Goal: Task Accomplishment & Management: Use online tool/utility

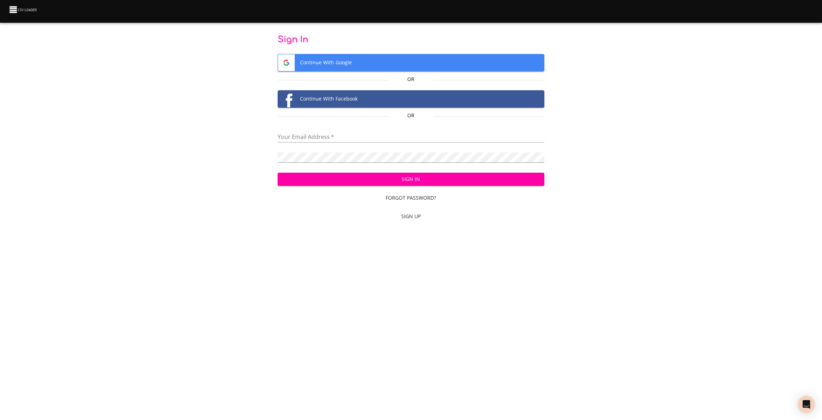
click at [349, 60] on span "Continue With Google" at bounding box center [411, 62] width 266 height 17
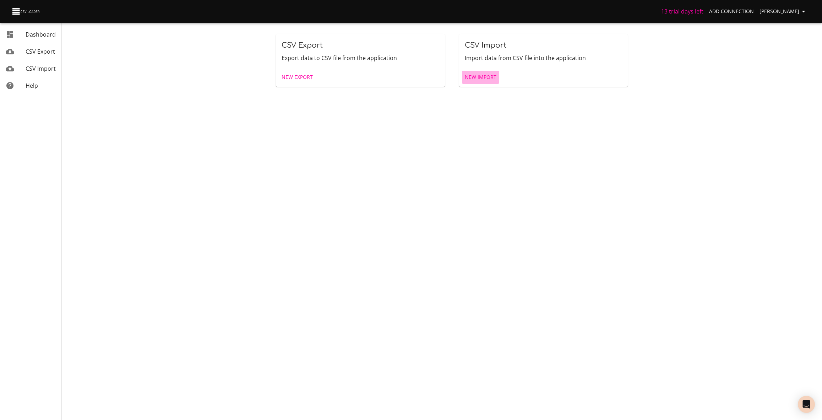
click at [481, 77] on span "New Import" at bounding box center [481, 77] width 32 height 9
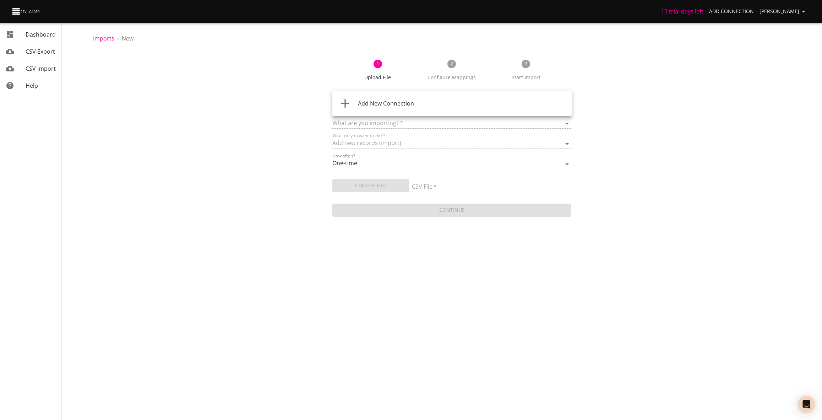
click at [429, 104] on body "13 trial days left Add Connection [PERSON_NAME] Dashboard CSV Export CSV Import…" at bounding box center [411, 210] width 822 height 420
click at [424, 104] on div "Add New Connection" at bounding box center [462, 103] width 208 height 9
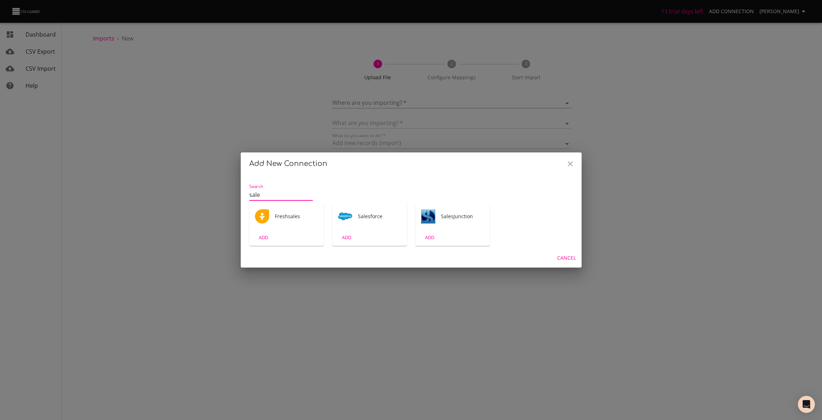
type input "sale"
click at [389, 220] on div "Salesforce" at bounding box center [369, 216] width 75 height 26
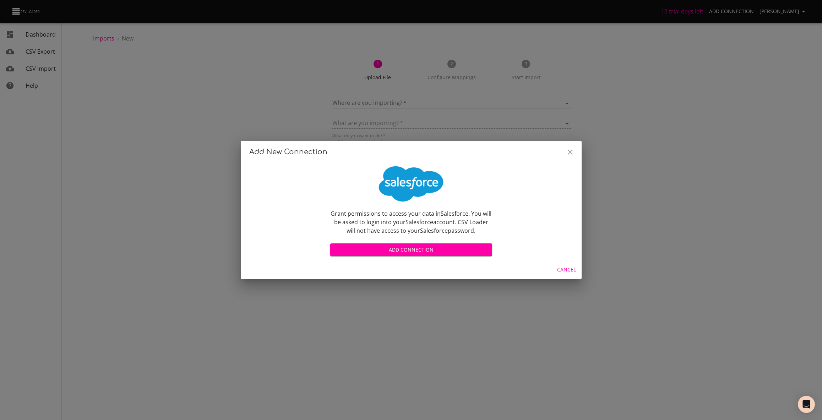
click at [415, 248] on span "Add Connection" at bounding box center [411, 249] width 151 height 9
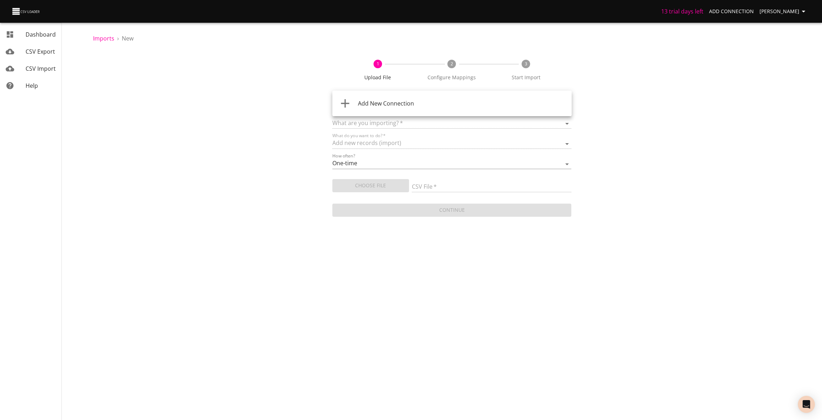
click at [421, 103] on body "13 trial days left Add Connection [PERSON_NAME] Dashboard CSV Export CSV Import…" at bounding box center [411, 210] width 822 height 420
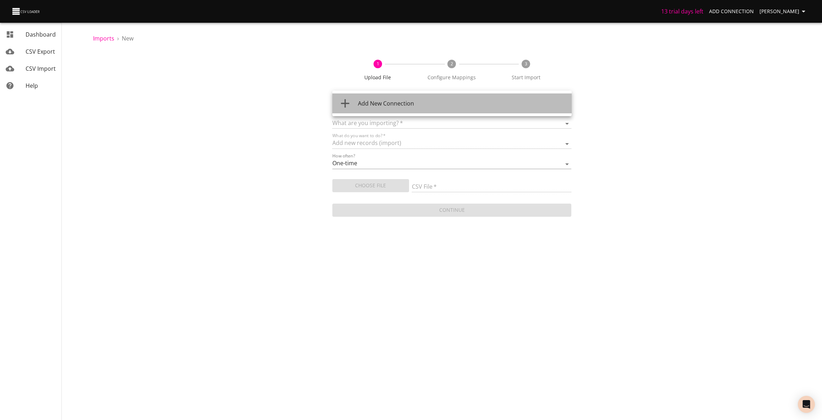
click at [418, 100] on div "Add New Connection" at bounding box center [462, 103] width 208 height 9
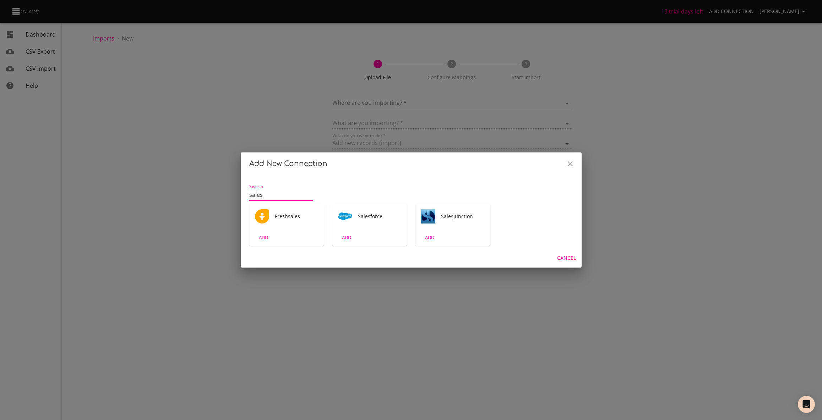
type input "sales"
click at [367, 224] on div "Salesforce" at bounding box center [369, 216] width 75 height 26
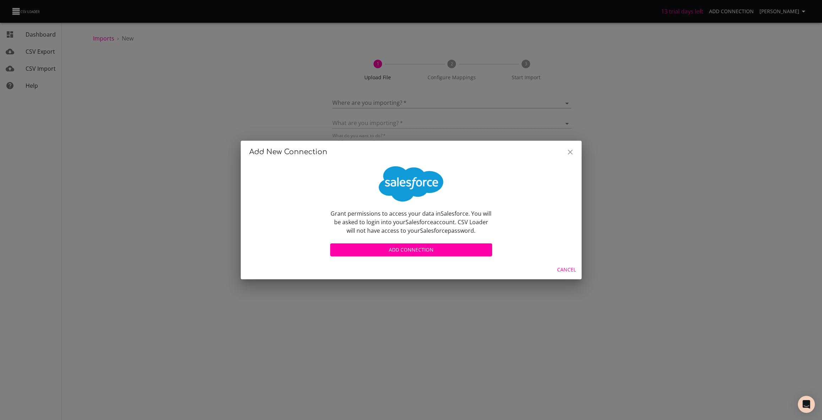
click at [419, 252] on span "Add Connection" at bounding box center [411, 249] width 151 height 9
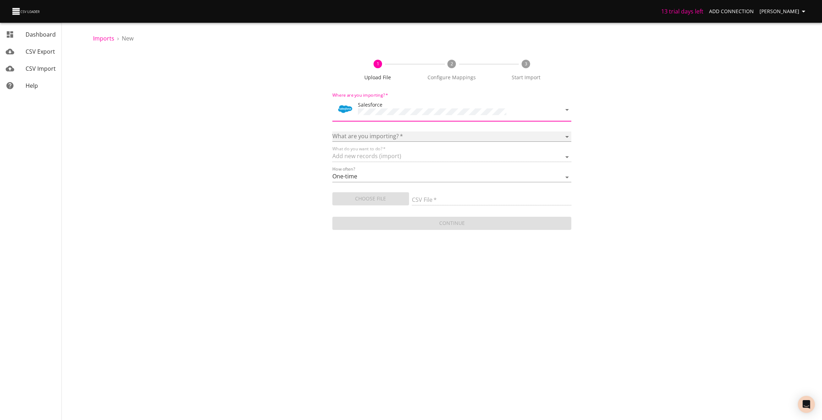
click at [428, 133] on select "Account Campaign Case Classic Note Contact Event Lead Lightning Note Opportunit…" at bounding box center [451, 136] width 239 height 10
select select "ContentNote"
click at [332, 131] on select "Account Campaign Case Classic Note Contact Event Lead Lightning Note Opportunit…" at bounding box center [451, 136] width 239 height 10
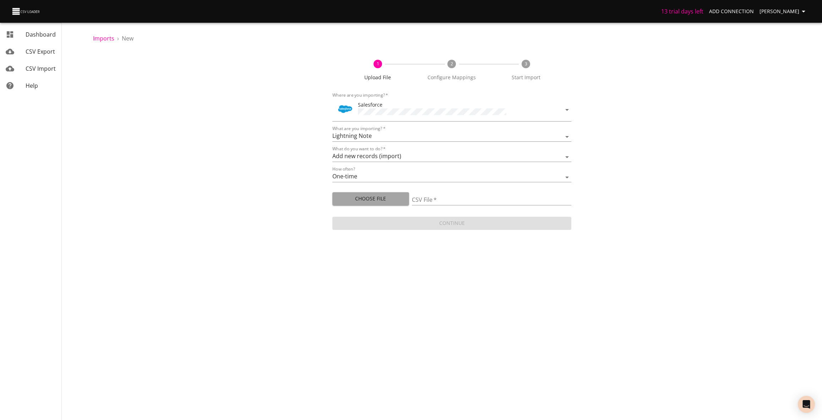
click at [396, 198] on span "Choose File" at bounding box center [371, 198] width 66 height 9
type input "20250819_Indiv_Constit_Notes_Working.xlsx"
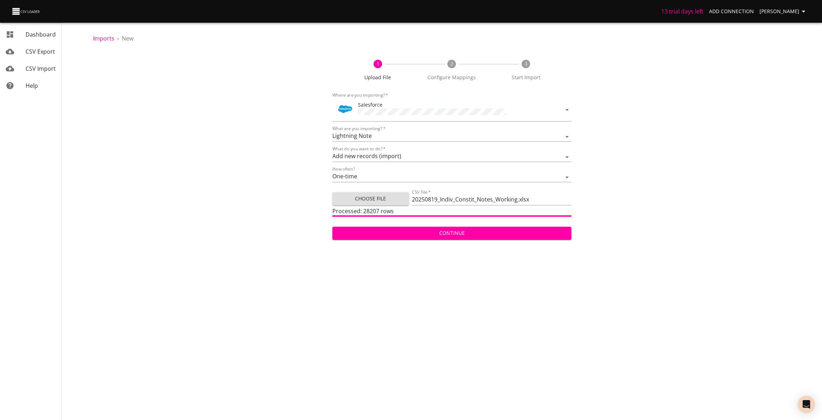
click at [455, 234] on span "Continue" at bounding box center [452, 233] width 228 height 9
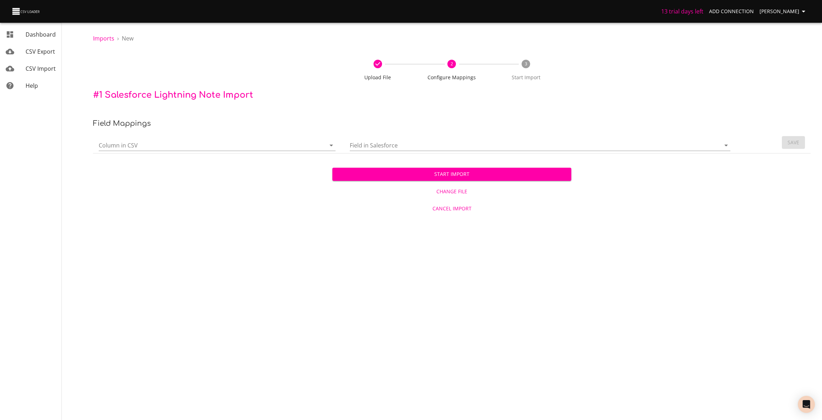
click at [281, 146] on input "Column in CSV" at bounding box center [206, 144] width 215 height 11
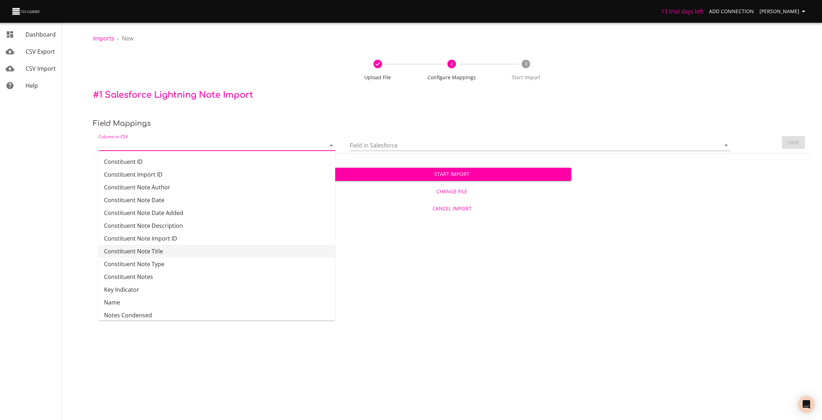
scroll to position [17, 0]
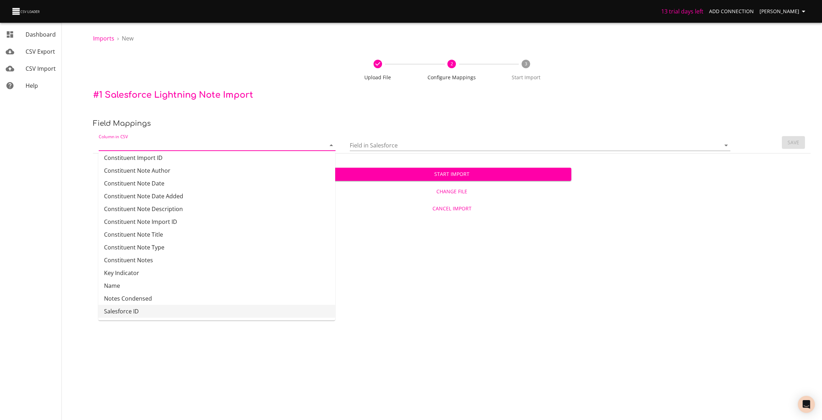
click at [185, 317] on ul "Constituent ID Constituent Import ID Constituent Note Author Constituent Note D…" at bounding box center [216, 236] width 237 height 168
click at [158, 312] on li "Salesforce ID" at bounding box center [216, 311] width 237 height 13
type input "Salesforce ID"
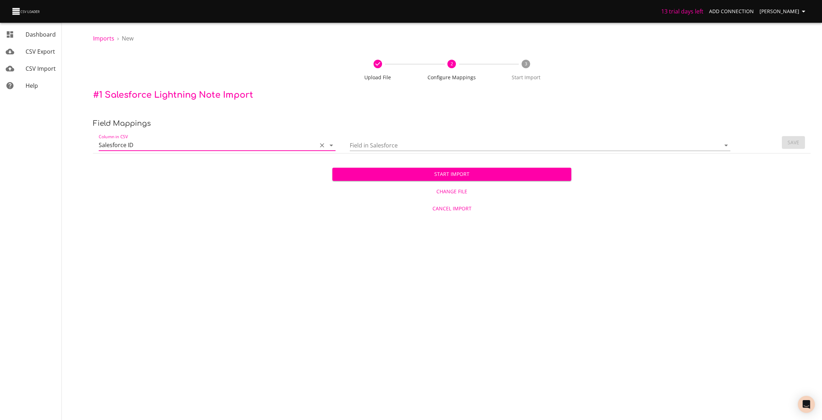
click at [445, 146] on input "Field in Salesforce" at bounding box center [529, 144] width 359 height 11
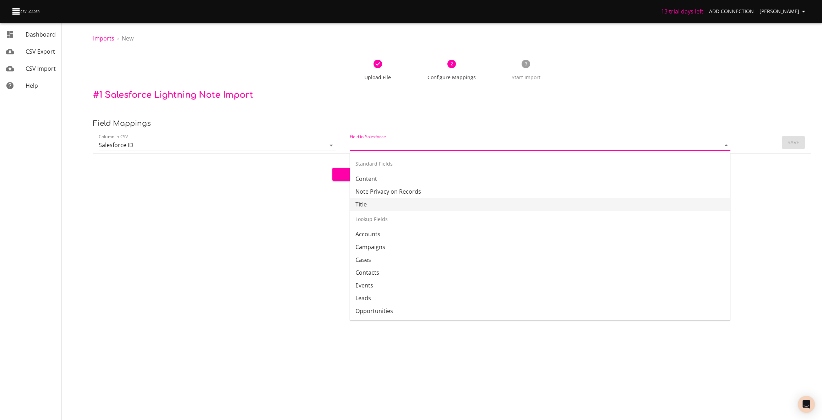
scroll to position [0, 0]
click at [395, 232] on li "Accounts" at bounding box center [540, 233] width 381 height 13
type input "Accounts"
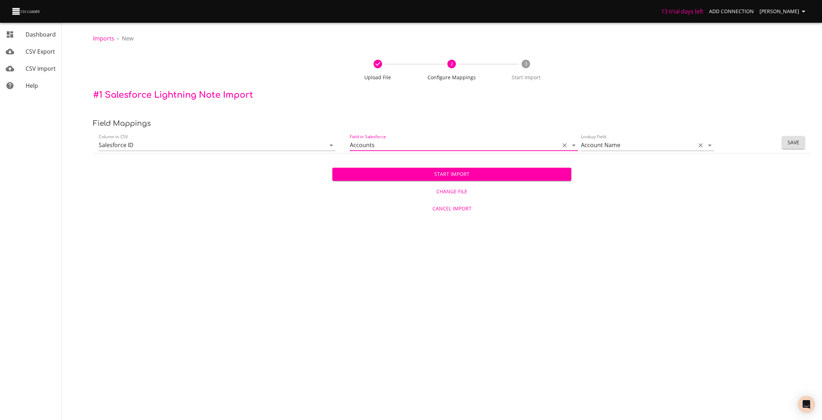
click at [660, 144] on input "Account Name" at bounding box center [636, 144] width 111 height 11
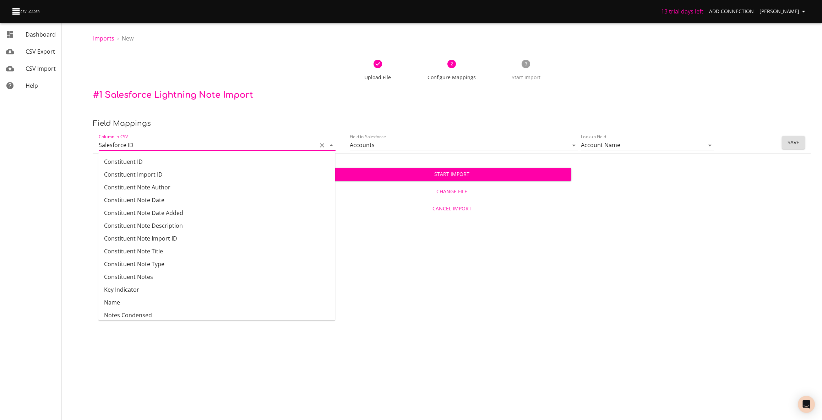
click at [229, 143] on input "Salesforce ID" at bounding box center [206, 144] width 215 height 11
click at [287, 100] on p "# 1 Salesforce Lightning Note Import" at bounding box center [451, 94] width 717 height 11
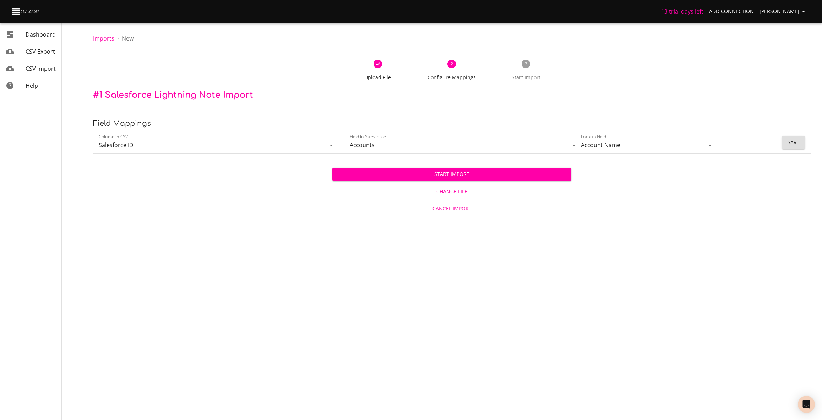
click at [731, 146] on td "Field in Salesforce Accounts Lookup Field Account Name" at bounding box center [541, 143] width 395 height 22
click at [239, 147] on input "Salesforce ID" at bounding box center [206, 144] width 215 height 11
click at [793, 143] on span "Save" at bounding box center [793, 142] width 12 height 9
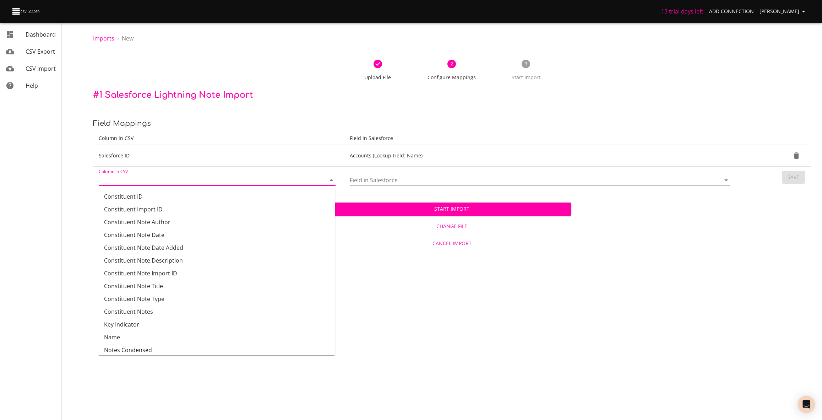
click at [222, 177] on input "Column in CSV" at bounding box center [206, 179] width 215 height 11
click at [218, 273] on li "Constituent Note Title" at bounding box center [216, 272] width 237 height 13
type input "Constituent Note Title"
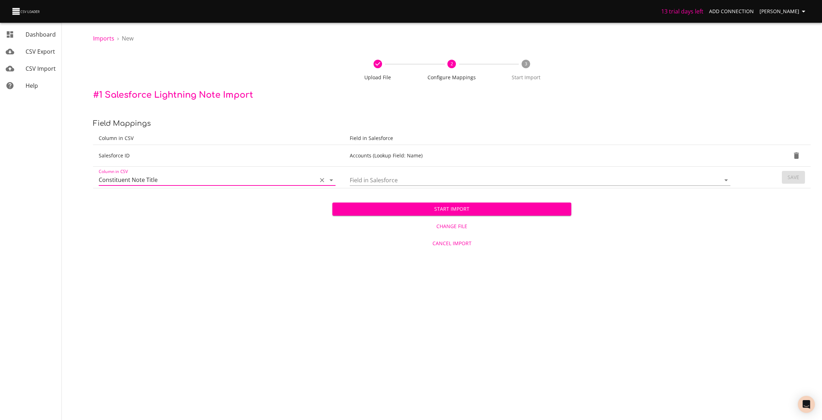
click at [411, 180] on input "Field in Salesforce" at bounding box center [529, 179] width 359 height 11
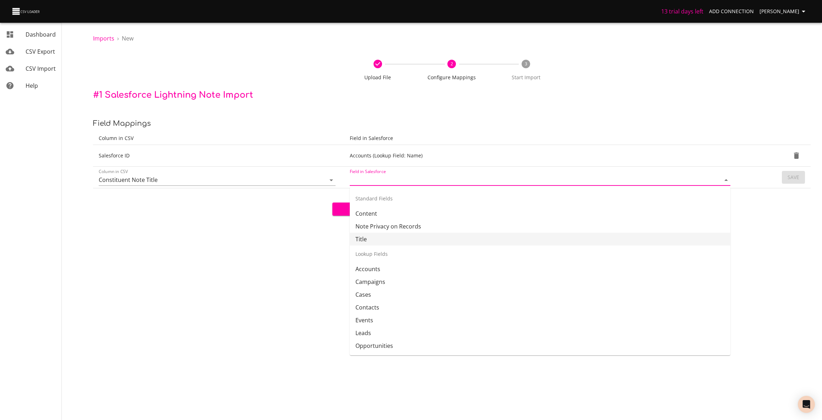
click at [418, 234] on li "Title" at bounding box center [540, 238] width 381 height 13
type input "Title"
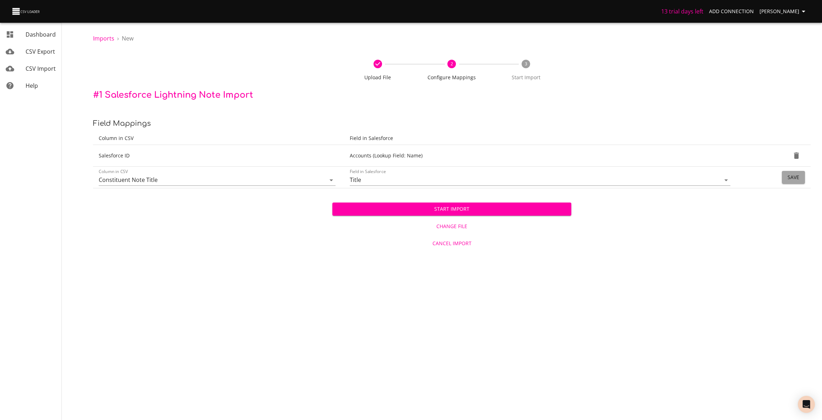
click at [796, 179] on span "Save" at bounding box center [793, 177] width 12 height 9
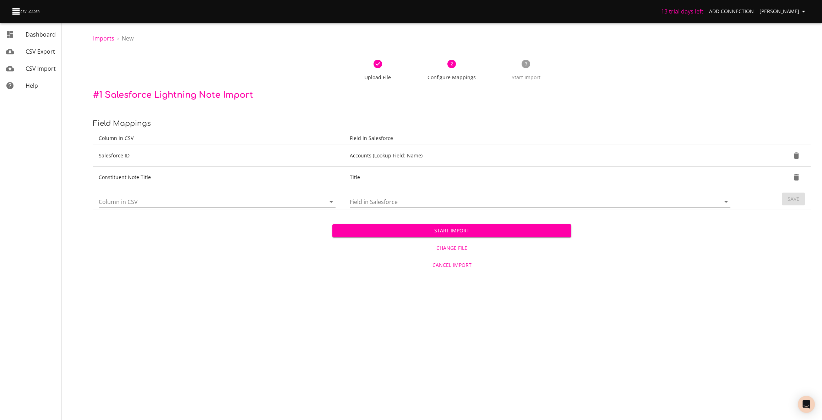
click at [315, 200] on div at bounding box center [217, 201] width 237 height 11
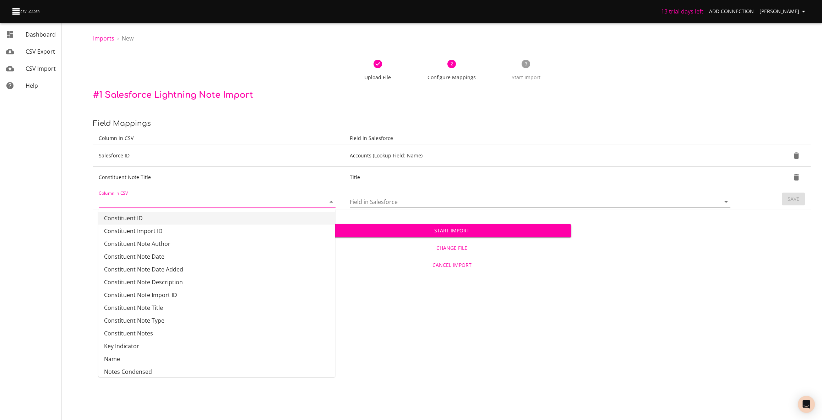
scroll to position [3, 0]
click at [375, 202] on input "Field in Salesforce" at bounding box center [529, 201] width 359 height 11
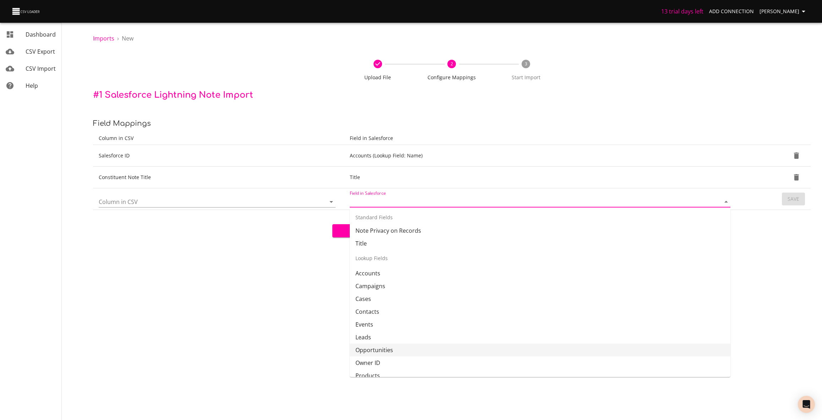
scroll to position [0, 0]
click at [271, 314] on body "13 trial days left Add Connection [PERSON_NAME] Dashboard CSV Export CSV Import…" at bounding box center [411, 210] width 822 height 420
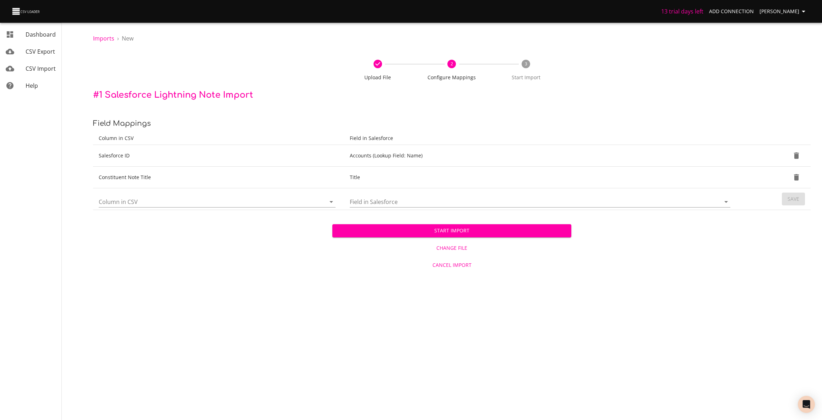
click at [306, 194] on div "Column in CSV" at bounding box center [217, 198] width 237 height 17
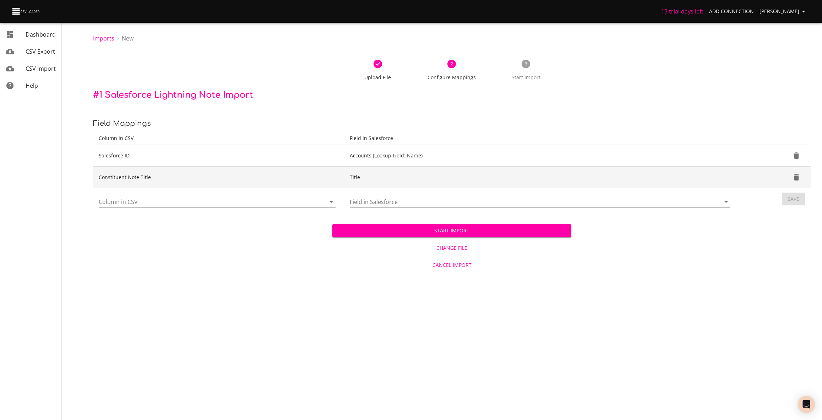
click at [459, 178] on td "Title" at bounding box center [541, 177] width 395 height 22
click at [214, 177] on td "Constituent Note Title" at bounding box center [218, 177] width 251 height 22
click at [137, 174] on td "Constituent Note Title" at bounding box center [218, 177] width 251 height 22
click at [139, 181] on td "Constituent Note Title" at bounding box center [218, 177] width 251 height 22
click at [797, 177] on icon "Delete" at bounding box center [796, 177] width 5 height 6
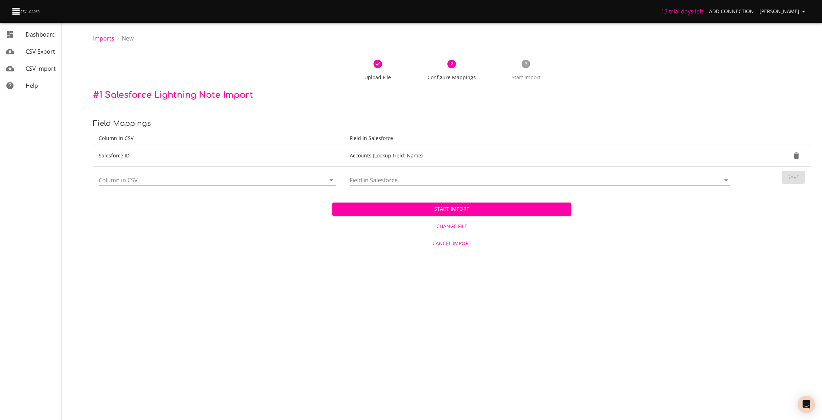
click at [229, 179] on input "Column in CSV" at bounding box center [206, 179] width 215 height 11
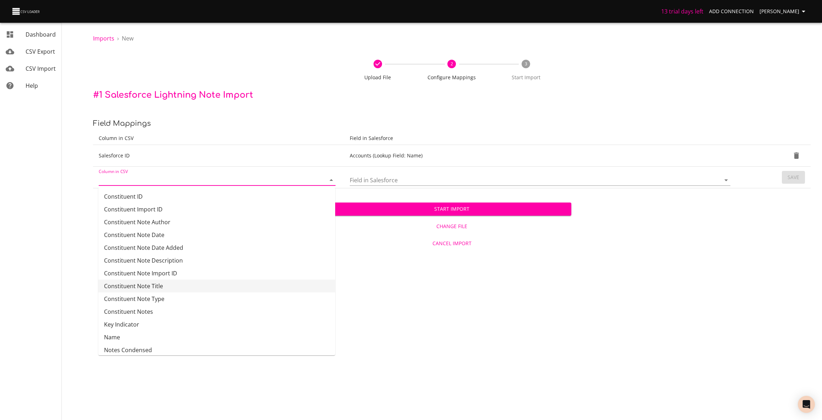
click at [213, 282] on li "Constituent Note Title" at bounding box center [216, 285] width 237 height 13
type input "Constituent Note Title"
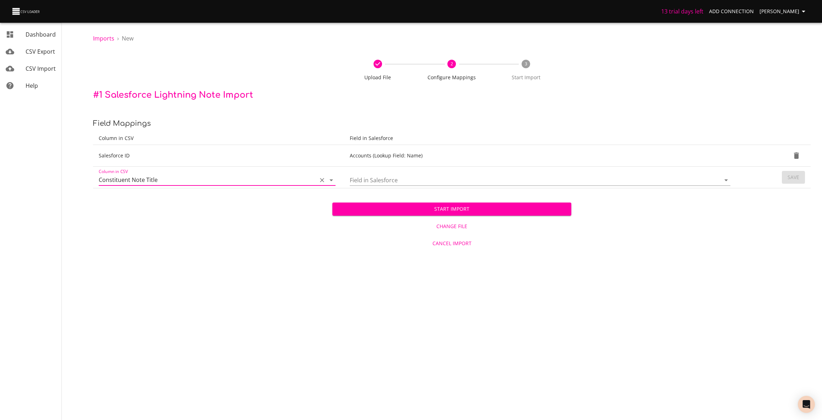
click at [387, 182] on input "Field in Salesforce" at bounding box center [529, 179] width 359 height 11
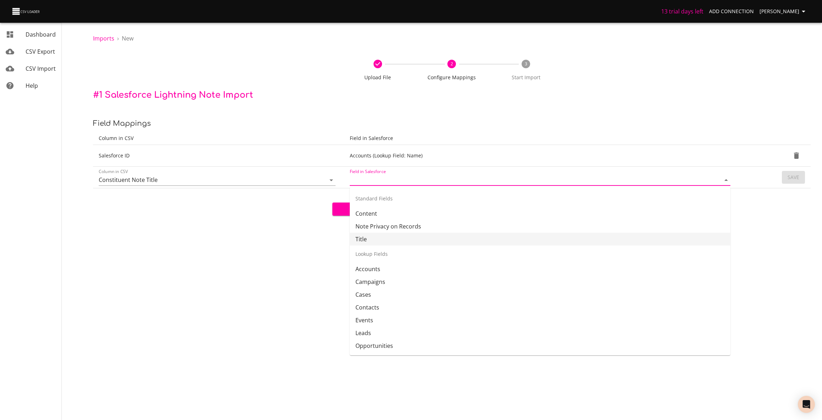
click at [387, 234] on li "Title" at bounding box center [540, 238] width 381 height 13
type input "Title"
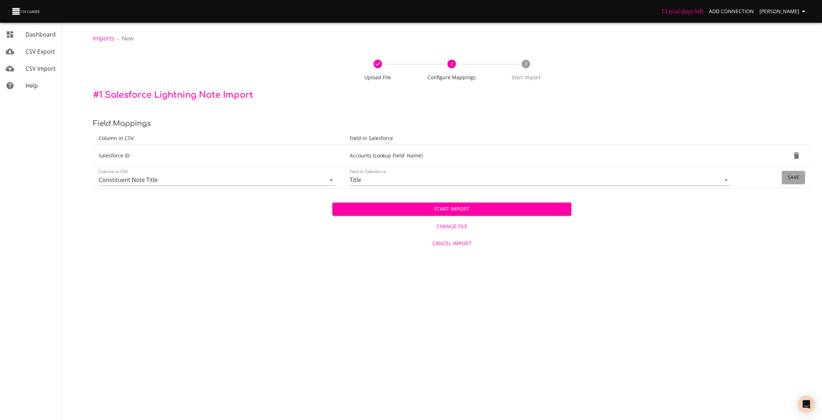
click at [794, 175] on span "Save" at bounding box center [793, 177] width 12 height 9
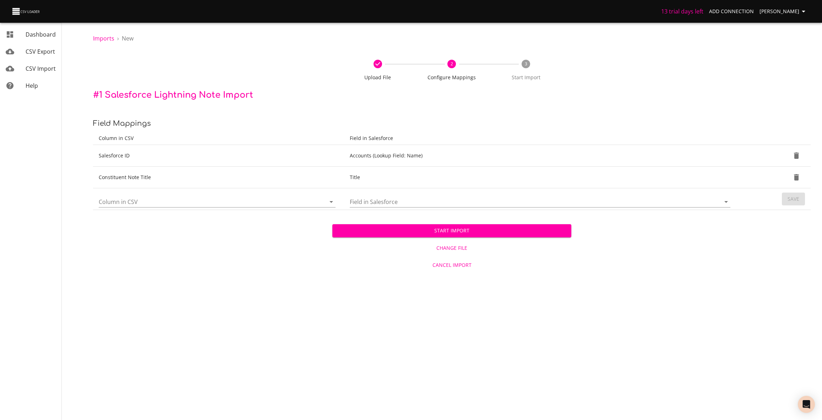
click at [311, 200] on input "Column in CSV" at bounding box center [206, 201] width 215 height 11
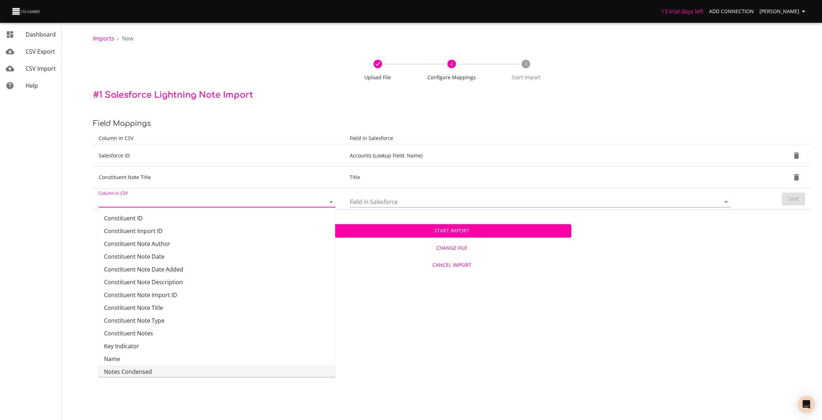
click at [198, 368] on li "Notes Condensed" at bounding box center [216, 371] width 237 height 13
type input "Notes Condensed"
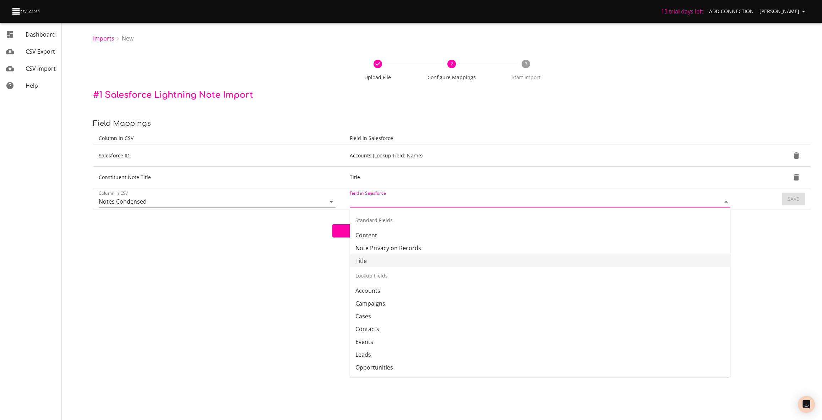
click at [390, 198] on input "Field in Salesforce" at bounding box center [529, 201] width 359 height 11
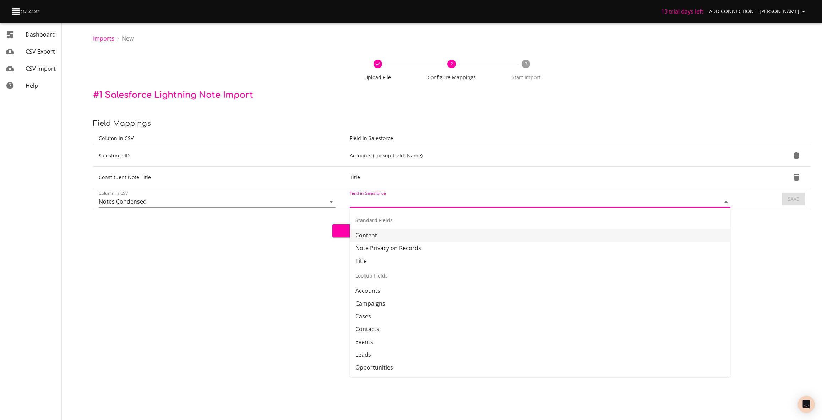
click at [400, 235] on li "Content" at bounding box center [540, 235] width 381 height 13
type input "Content"
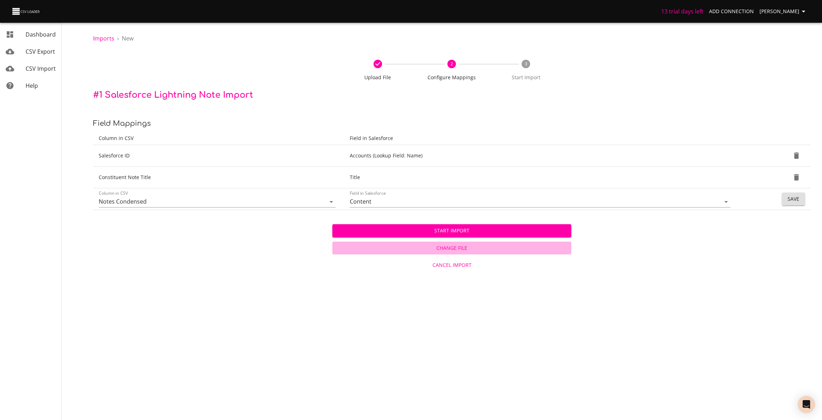
click at [452, 249] on span "Change File" at bounding box center [452, 248] width 234 height 9
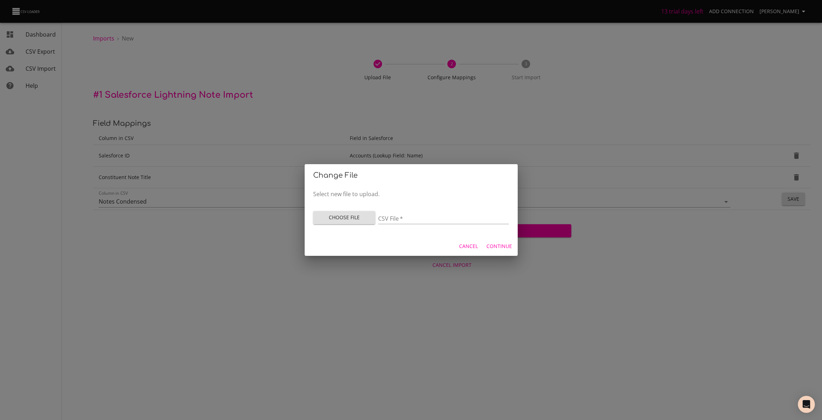
click at [349, 223] on button "Choose File" at bounding box center [344, 217] width 62 height 13
type input "20250819_Indiv_Constit_Notes_Working Test.xlsx"
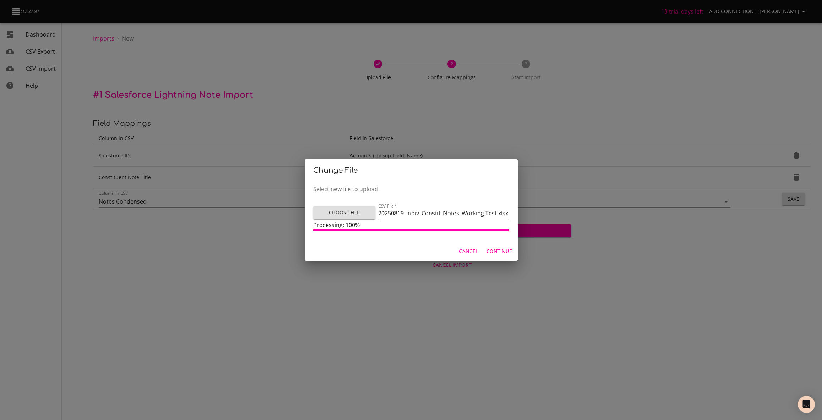
click at [494, 250] on span "Continue" at bounding box center [499, 251] width 26 height 9
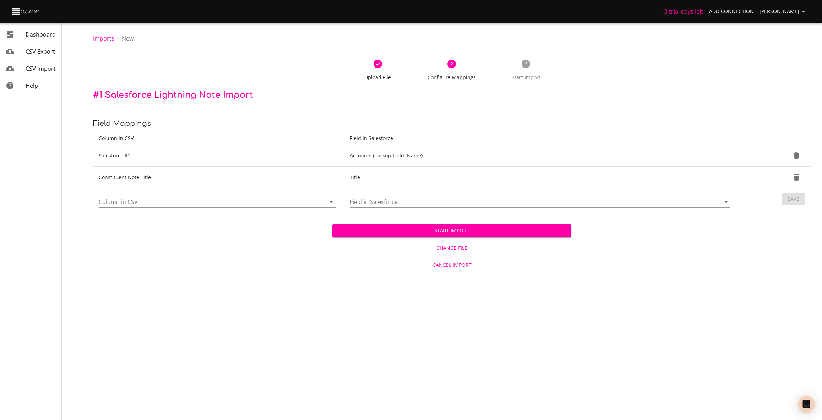
click at [365, 203] on input "Field in Salesforce" at bounding box center [529, 201] width 359 height 11
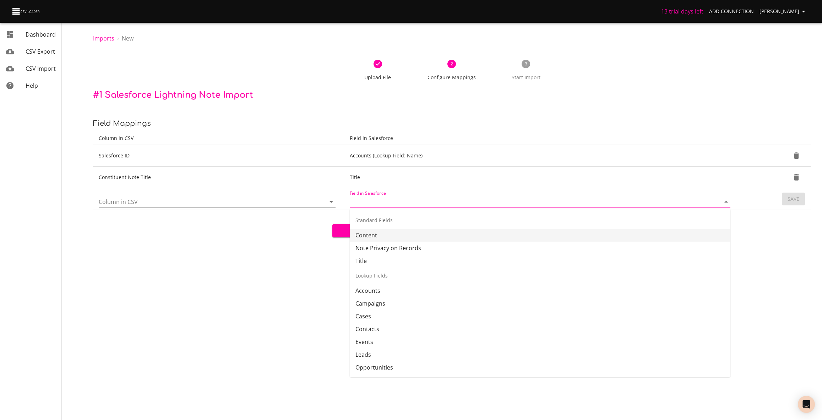
click at [431, 235] on li "Content" at bounding box center [540, 235] width 381 height 13
type input "Content"
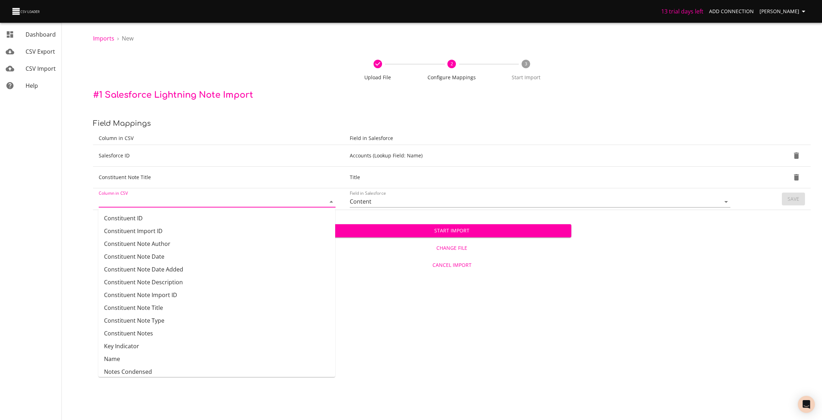
click at [236, 198] on input "Column in CSV" at bounding box center [206, 201] width 215 height 11
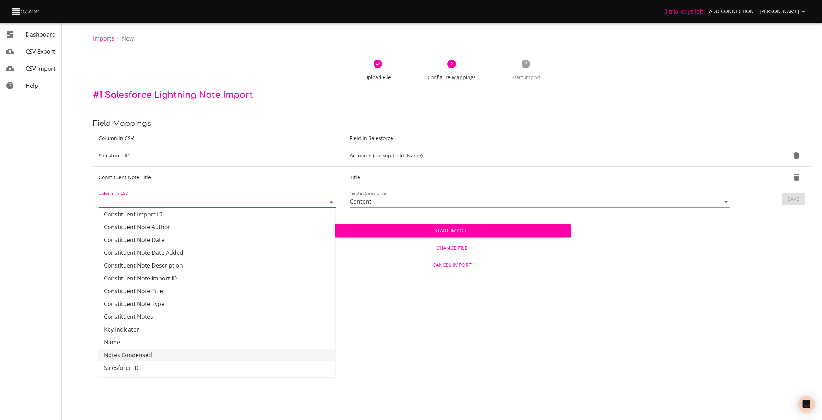
click at [199, 354] on li "Notes Condensed" at bounding box center [216, 354] width 237 height 13
type input "Notes Condensed"
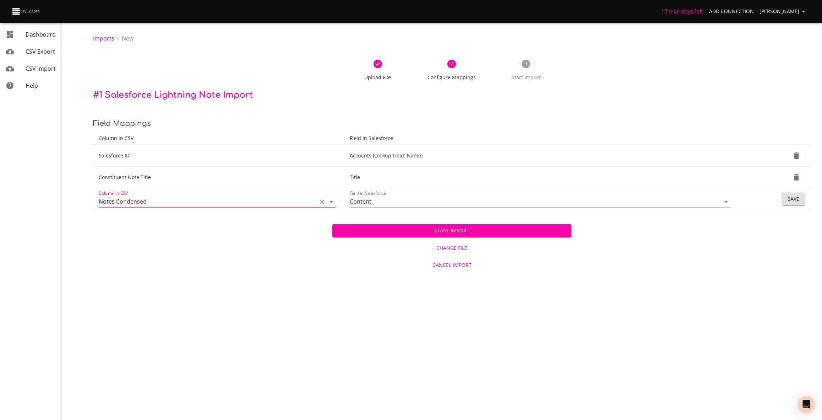
click at [441, 230] on span "Start Import" at bounding box center [452, 230] width 228 height 9
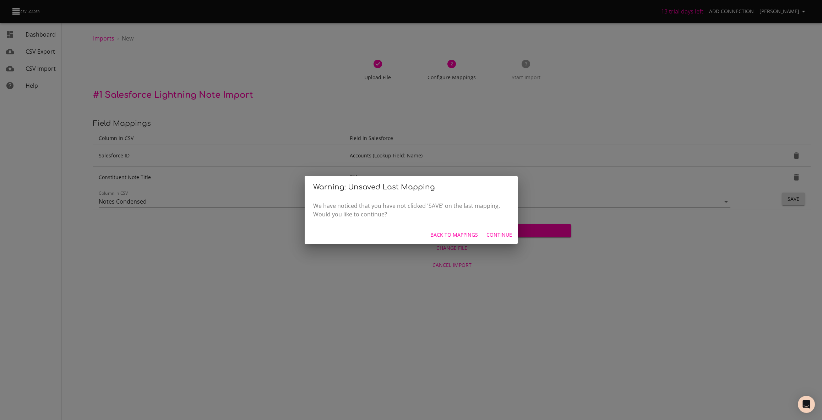
click at [500, 236] on span "Continue" at bounding box center [499, 234] width 26 height 9
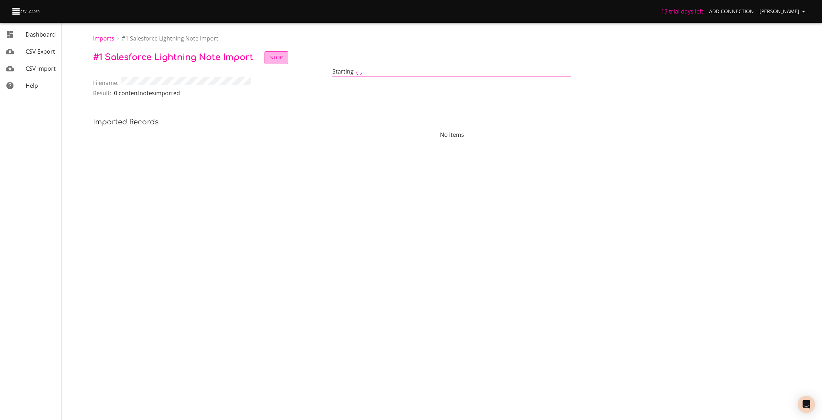
click at [281, 60] on span "Stop" at bounding box center [276, 57] width 12 height 9
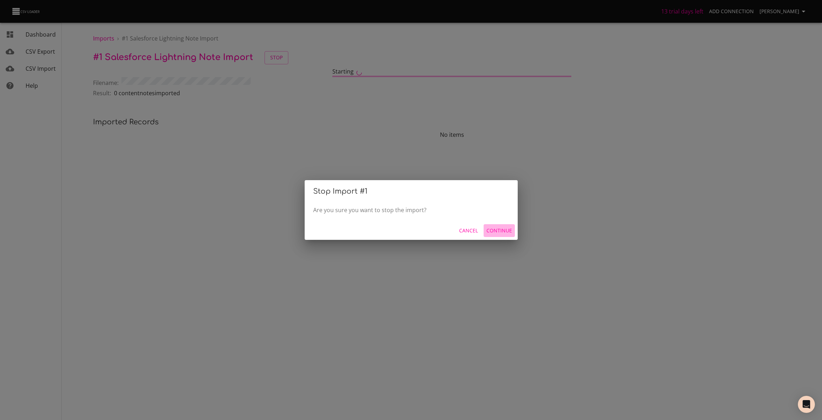
click at [494, 231] on span "Continue" at bounding box center [499, 230] width 26 height 9
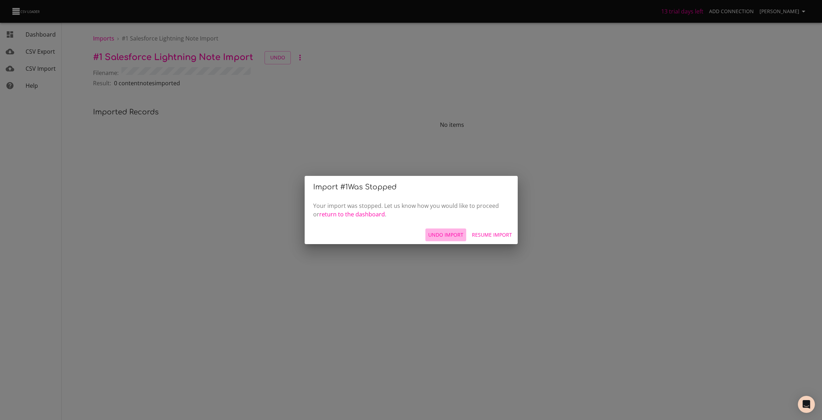
click at [451, 234] on span "Undo Import" at bounding box center [445, 234] width 35 height 9
click at [496, 236] on span "Start Over" at bounding box center [497, 234] width 29 height 9
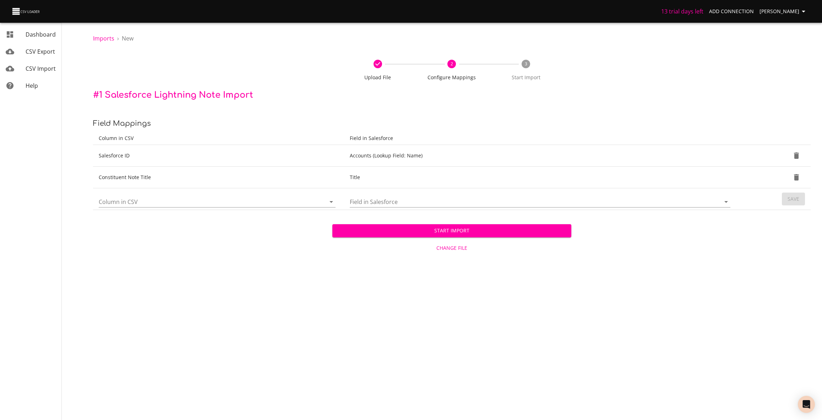
click at [311, 201] on input "Column in CSV" at bounding box center [206, 201] width 215 height 11
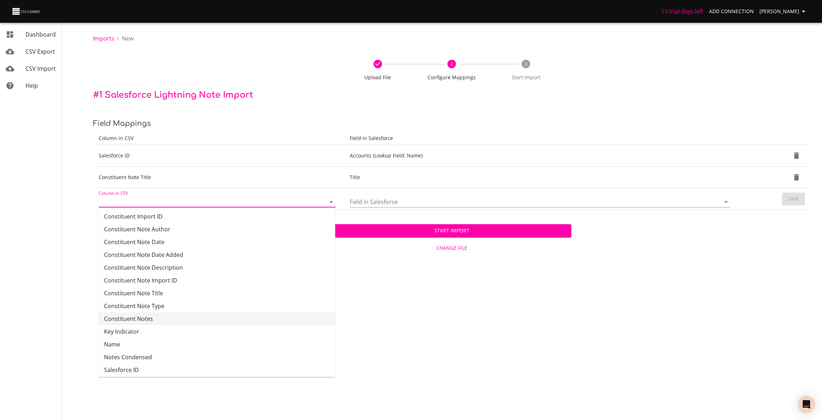
scroll to position [17, 0]
click at [165, 352] on li "Notes Condensed" at bounding box center [216, 354] width 237 height 13
type input "Notes Condensed"
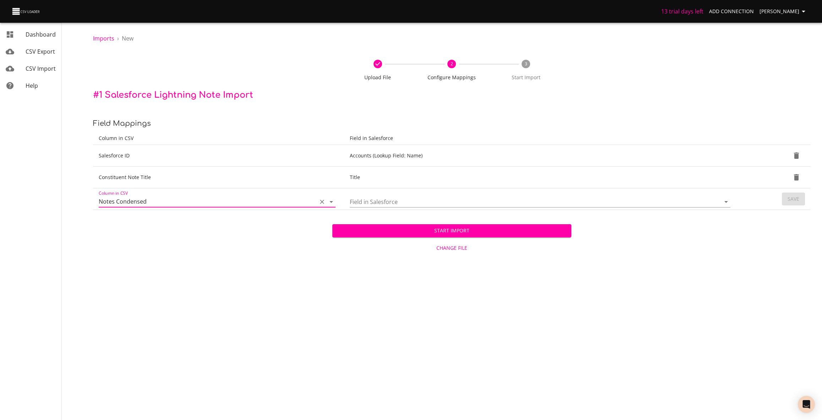
click at [400, 203] on input "Field in Salesforce" at bounding box center [529, 201] width 359 height 11
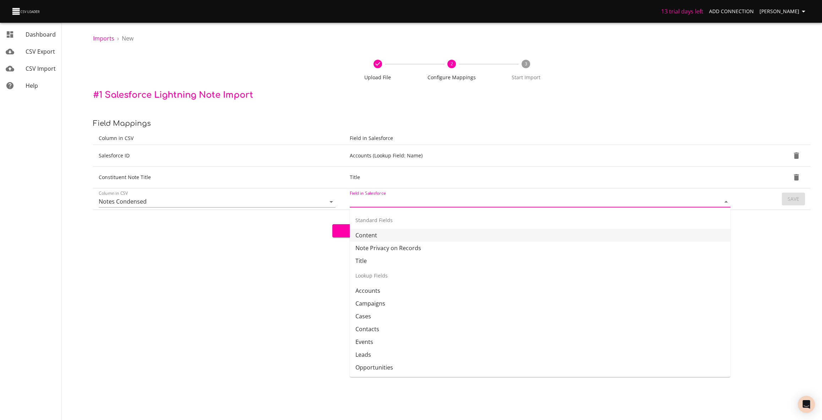
click at [403, 237] on li "Content" at bounding box center [540, 235] width 381 height 13
type input "Content"
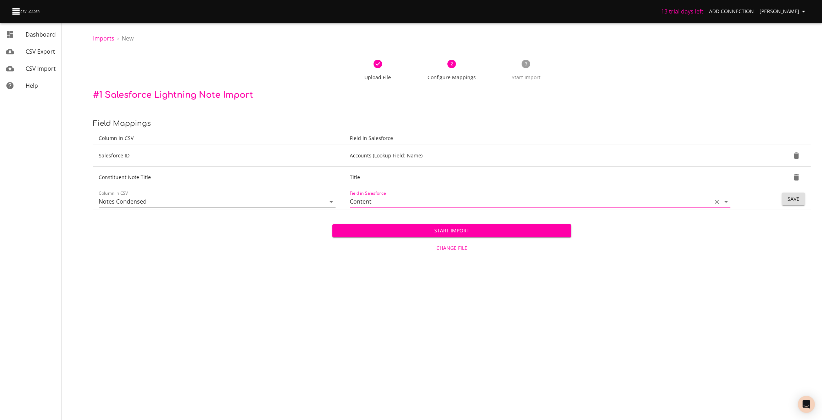
click at [647, 202] on input "Content" at bounding box center [529, 201] width 359 height 11
click at [728, 200] on icon "Open" at bounding box center [726, 201] width 9 height 9
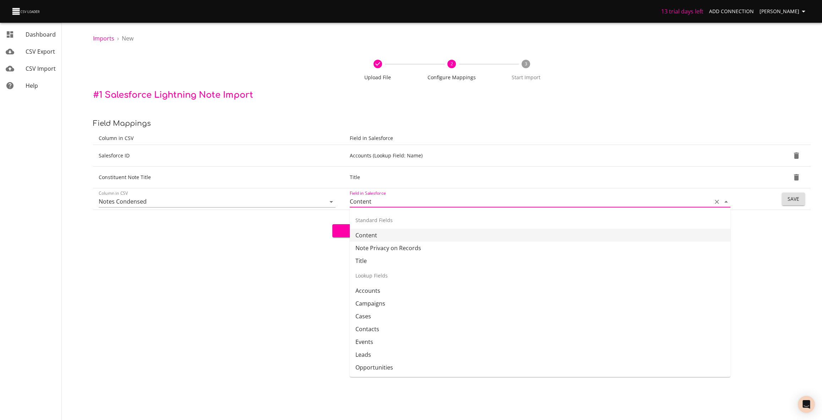
click at [801, 251] on div "Start Import Change File" at bounding box center [451, 233] width 717 height 46
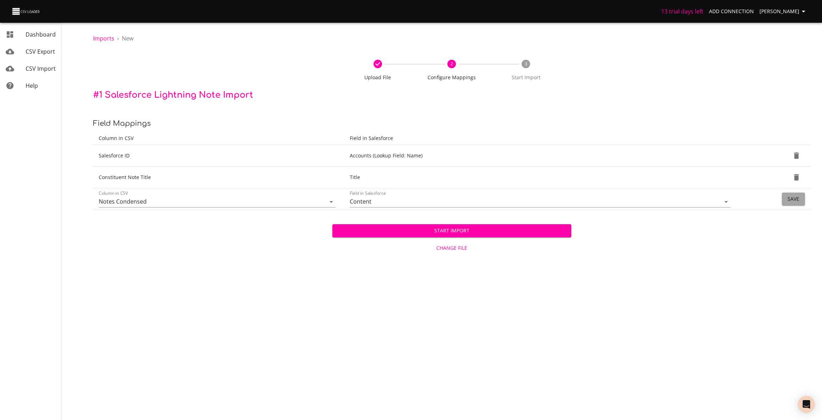
click at [793, 195] on span "Save" at bounding box center [793, 199] width 12 height 9
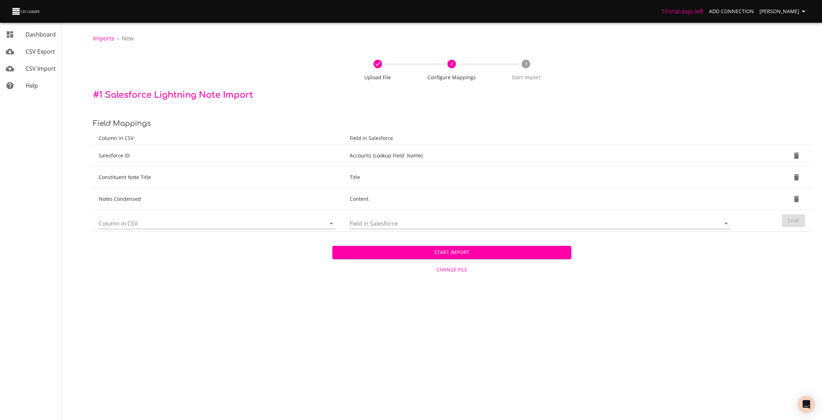
click at [460, 253] on span "Start Import" at bounding box center [452, 252] width 228 height 9
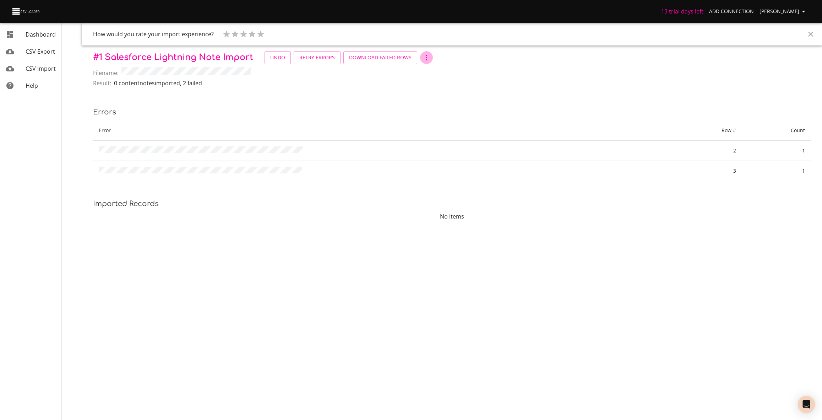
click at [427, 56] on icon "button" at bounding box center [426, 57] width 9 height 9
click at [439, 84] on li "Settings" at bounding box center [434, 83] width 33 height 13
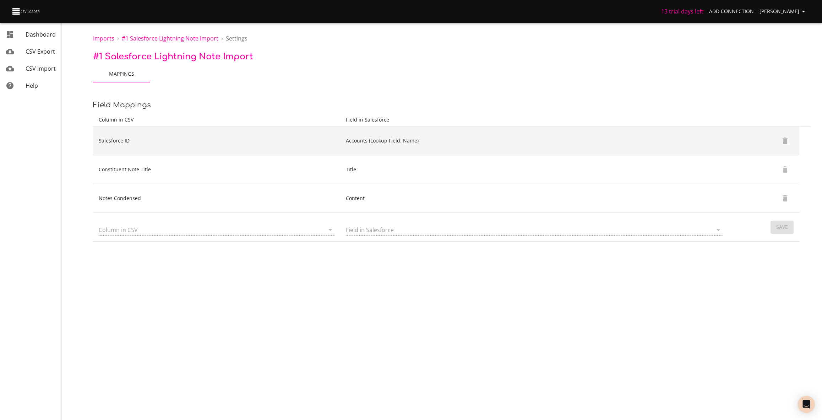
click at [360, 143] on td "Accounts (Lookup Field: Name)" at bounding box center [534, 140] width 388 height 29
click at [516, 142] on td "Accounts (Lookup Field: Name)" at bounding box center [534, 140] width 388 height 29
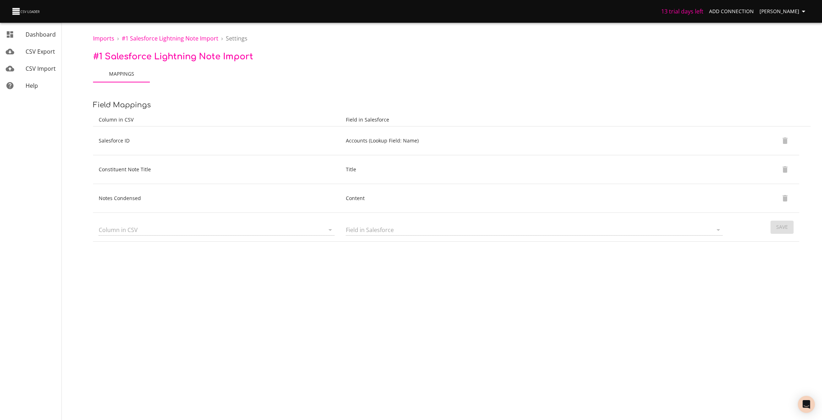
click at [328, 229] on div at bounding box center [329, 230] width 9 height 10
click at [47, 37] on span "Dashboard" at bounding box center [41, 35] width 30 height 8
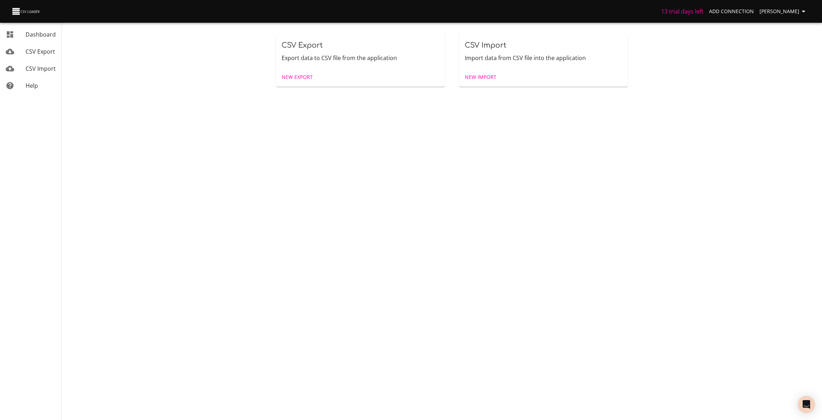
click at [44, 49] on span "CSV Export" at bounding box center [40, 52] width 29 height 8
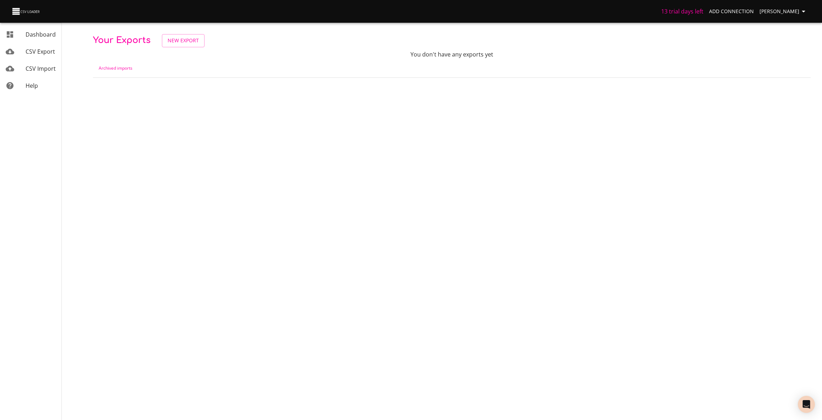
click at [38, 67] on span "CSV Import" at bounding box center [41, 69] width 30 height 8
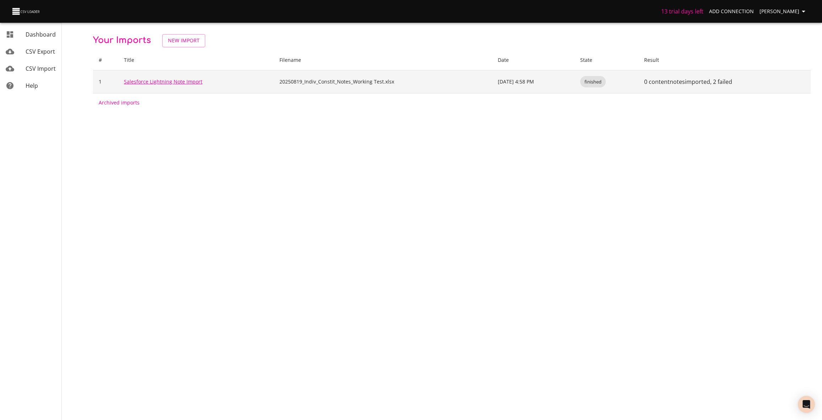
click at [196, 83] on link "Salesforce Lightning Note Import" at bounding box center [163, 81] width 78 height 7
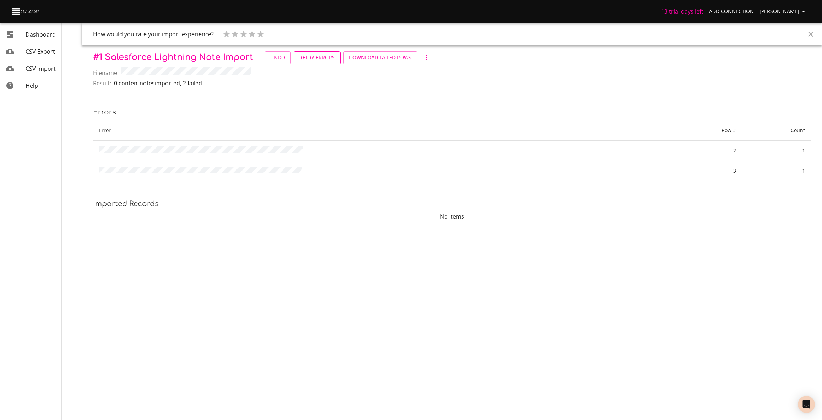
click at [318, 57] on span "Retry Errors" at bounding box center [316, 57] width 35 height 9
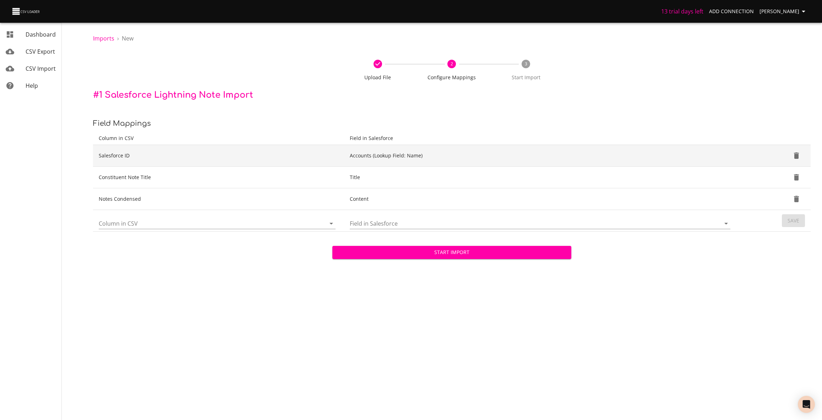
click at [537, 155] on td "Accounts (Lookup Field: Name)" at bounding box center [541, 156] width 395 height 22
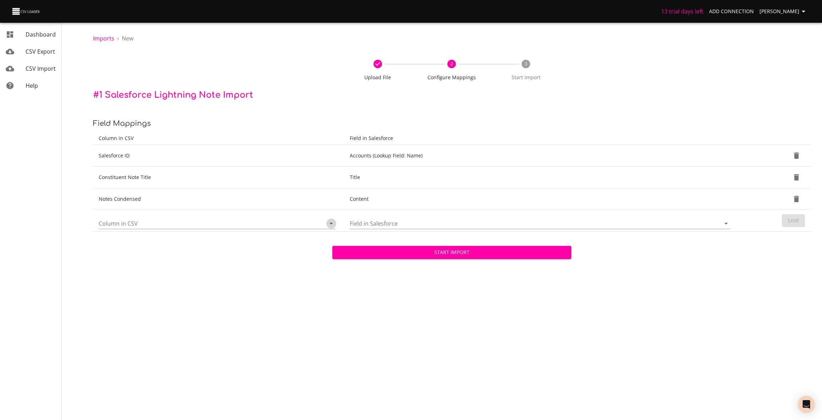
click at [332, 222] on icon "Open" at bounding box center [331, 223] width 9 height 9
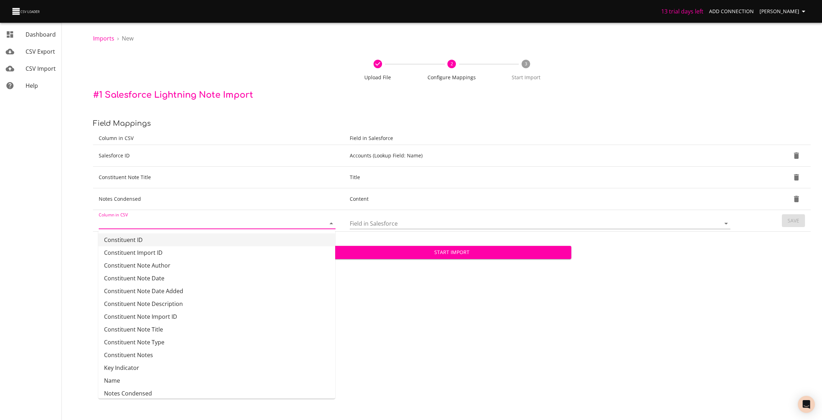
click at [437, 221] on input "Field in Salesforce" at bounding box center [529, 223] width 359 height 11
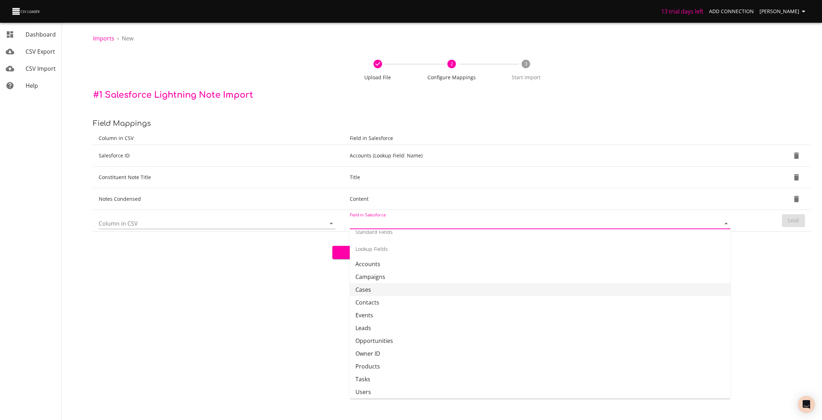
scroll to position [51, 0]
